Goal: Information Seeking & Learning: Learn about a topic

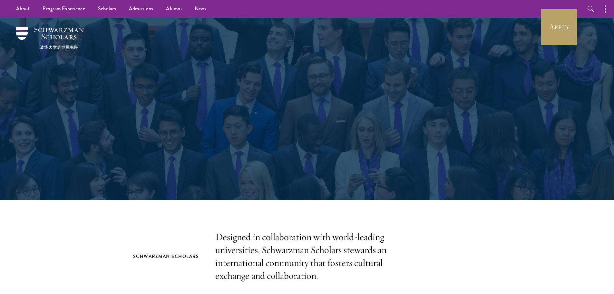
drag, startPoint x: 0, startPoint y: 0, endPoint x: 159, endPoint y: 187, distance: 245.1
click at [159, 187] on div "Program Experience Empowering future leaders." at bounding box center [307, 109] width 464 height 182
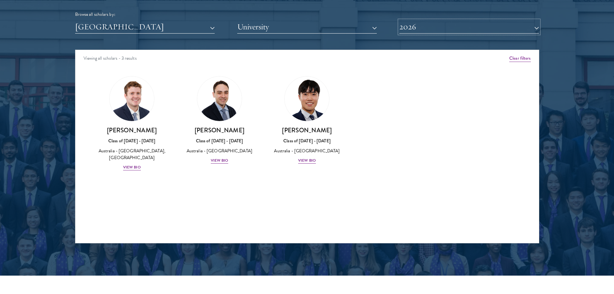
click at [442, 24] on button "2026" at bounding box center [469, 26] width 140 height 13
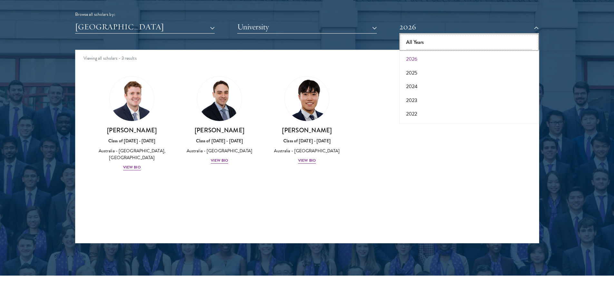
click at [438, 39] on button "All Years" at bounding box center [469, 42] width 136 height 14
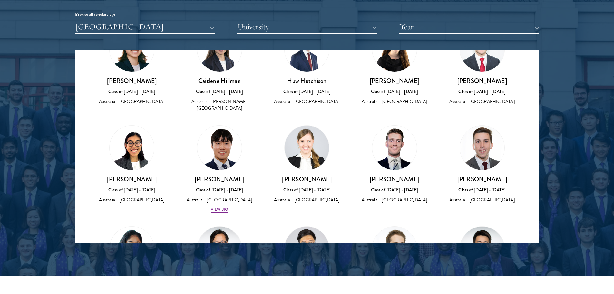
scroll to position [290, 0]
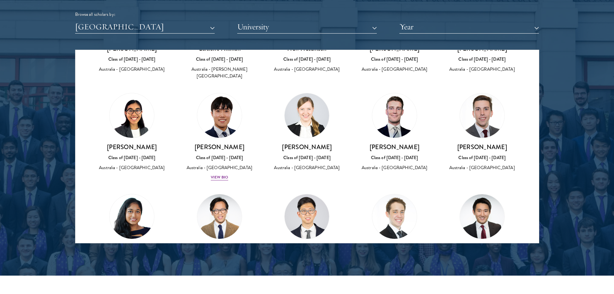
drag, startPoint x: 413, startPoint y: 140, endPoint x: 360, endPoint y: 141, distance: 53.2
click at [360, 143] on h3 "[PERSON_NAME]" at bounding box center [394, 147] width 75 height 8
drag, startPoint x: 406, startPoint y: 137, endPoint x: 401, endPoint y: 140, distance: 5.8
copy h3 "[PERSON_NAME]"
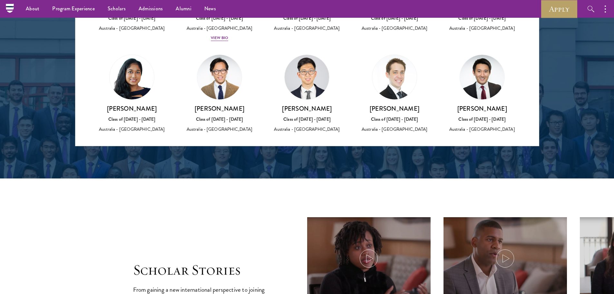
scroll to position [903, 0]
drag, startPoint x: 315, startPoint y: 101, endPoint x: 291, endPoint y: 102, distance: 23.9
click at [291, 105] on h3 "[PERSON_NAME]" at bounding box center [307, 109] width 75 height 8
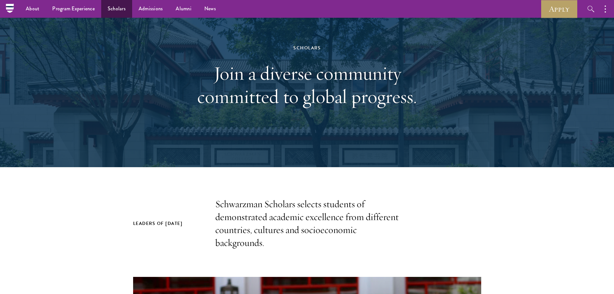
scroll to position [32, 0]
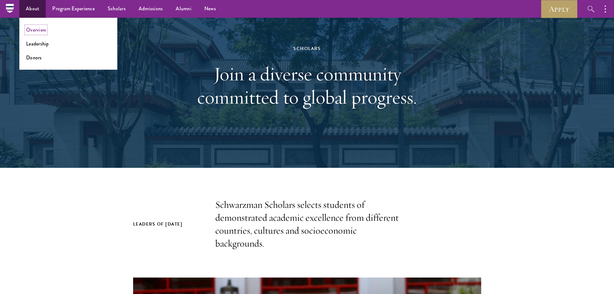
click at [34, 29] on link "Overview" at bounding box center [36, 29] width 20 height 7
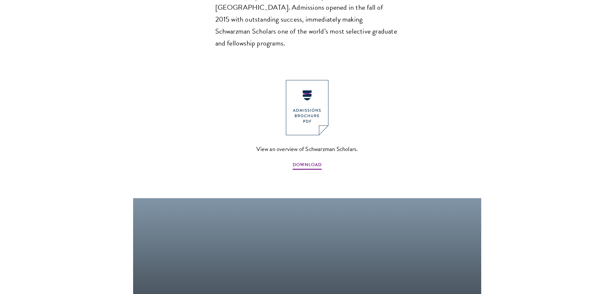
scroll to position [677, 0]
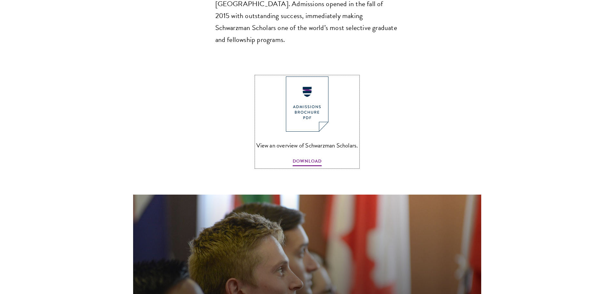
click at [306, 86] on img at bounding box center [307, 103] width 43 height 55
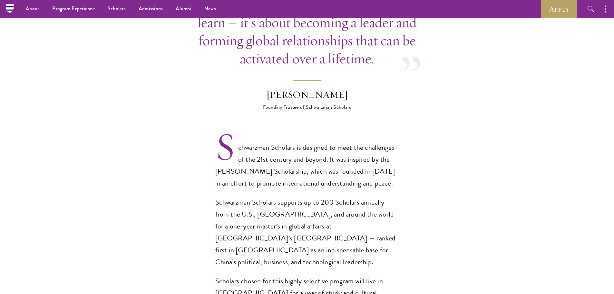
scroll to position [290, 0]
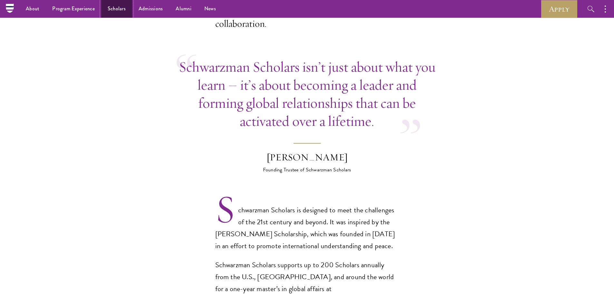
click at [113, 12] on link "Scholars" at bounding box center [116, 9] width 31 height 18
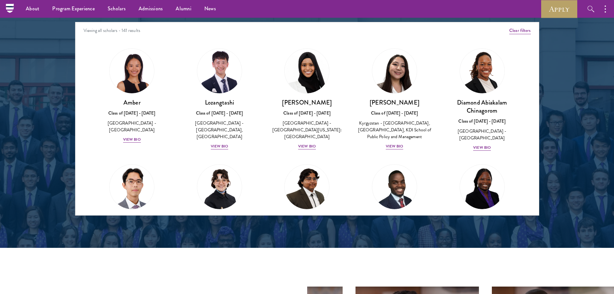
scroll to position [774, 0]
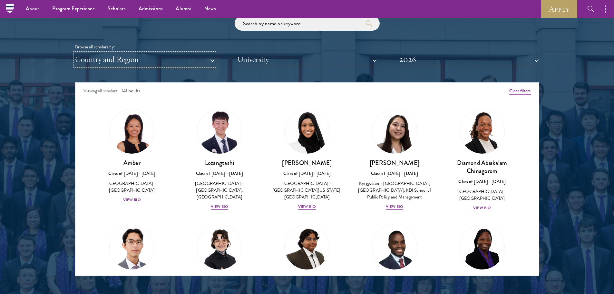
drag, startPoint x: 182, startPoint y: 61, endPoint x: 180, endPoint y: 65, distance: 5.1
click at [182, 61] on button "Country and Region" at bounding box center [145, 59] width 140 height 13
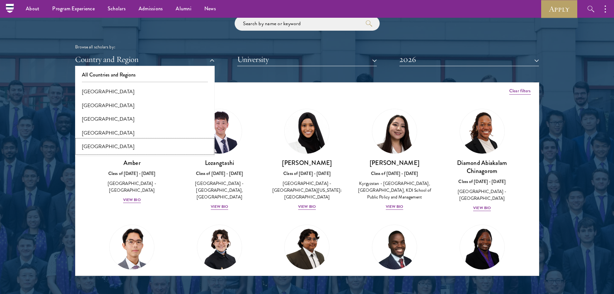
click at [100, 144] on button "[GEOGRAPHIC_DATA]" at bounding box center [145, 147] width 136 height 14
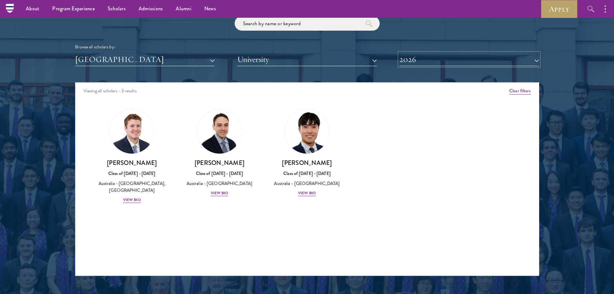
click at [441, 63] on button "2026" at bounding box center [469, 59] width 140 height 13
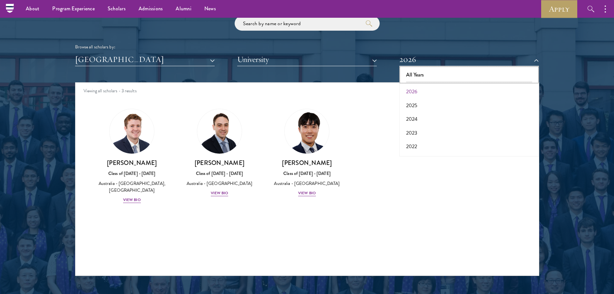
click at [434, 74] on button "All Years" at bounding box center [469, 75] width 136 height 14
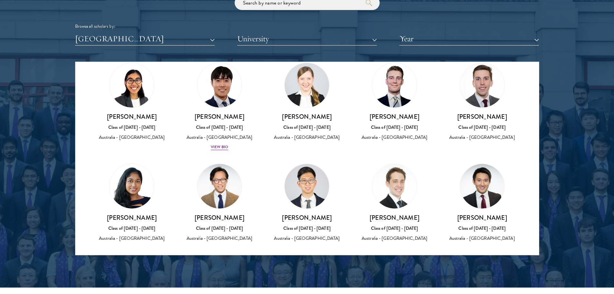
scroll to position [806, 0]
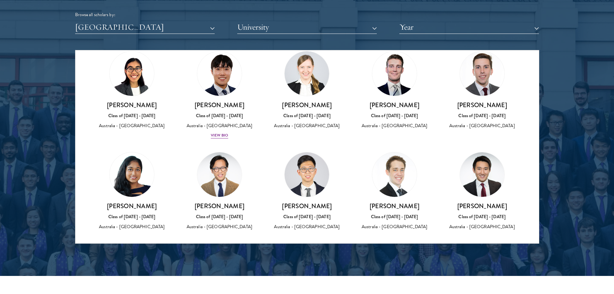
drag, startPoint x: 24, startPoint y: 199, endPoint x: 380, endPoint y: 222, distance: 356.9
drag, startPoint x: 370, startPoint y: 198, endPoint x: 415, endPoint y: 199, distance: 44.8
click at [415, 202] on h3 "[PERSON_NAME]" at bounding box center [394, 206] width 75 height 8
copy h3 "[PERSON_NAME]"
